Goal: Information Seeking & Learning: Learn about a topic

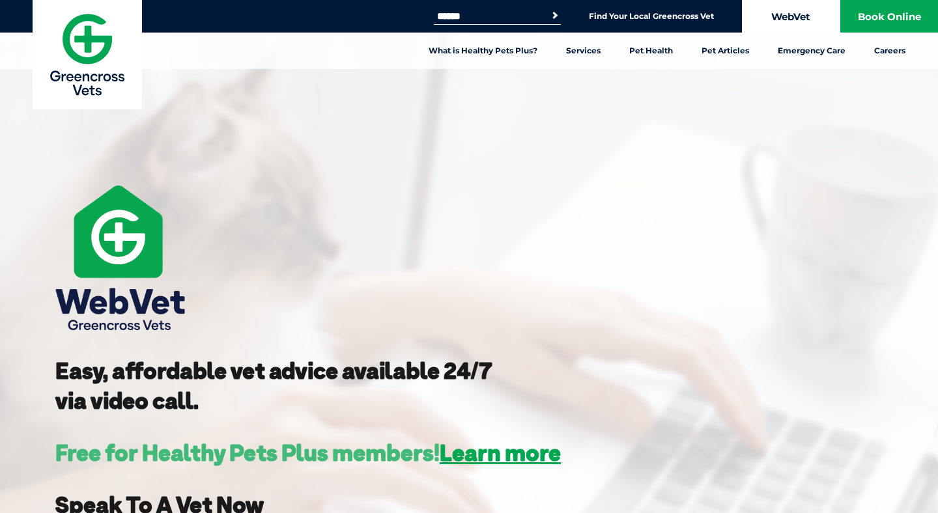
click at [784, 18] on link "WebVet" at bounding box center [791, 16] width 98 height 33
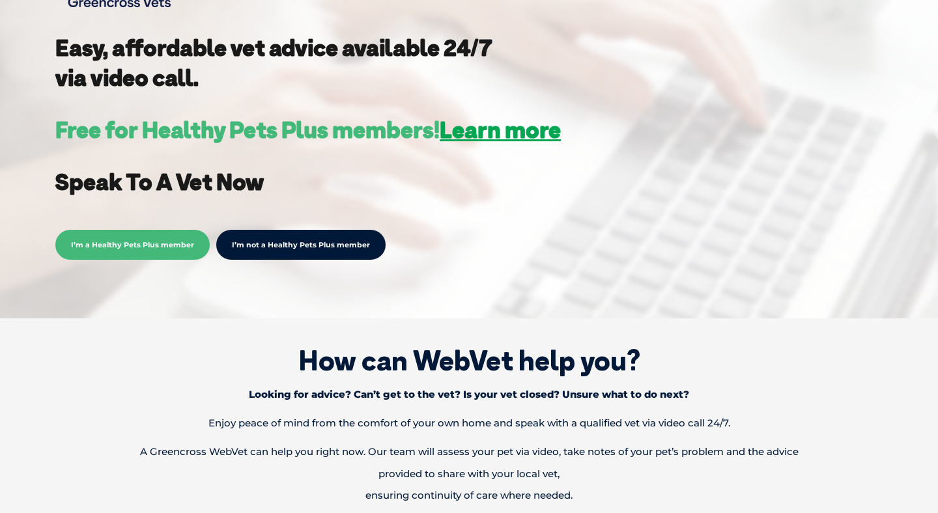
scroll to position [324, 0]
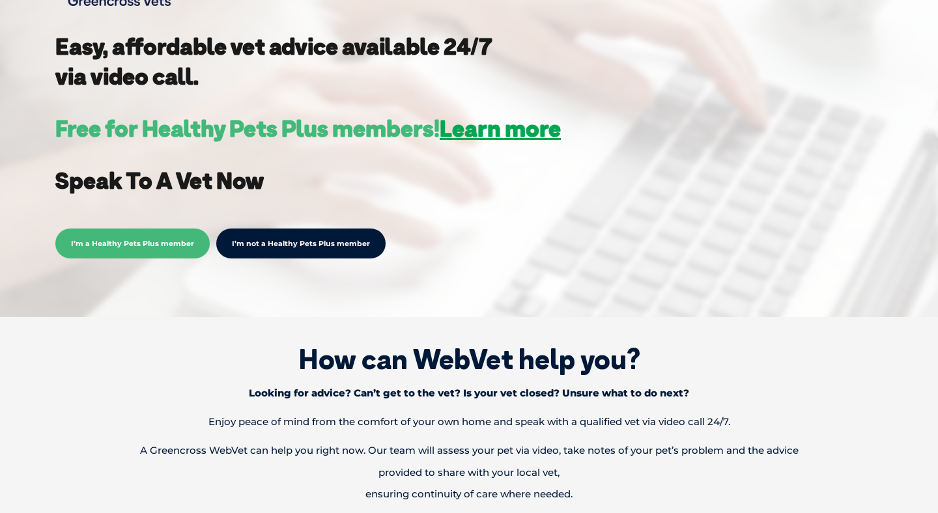
click at [91, 240] on span "I’m a Healthy Pets Plus member" at bounding box center [132, 244] width 154 height 30
